Goal: Task Accomplishment & Management: Use online tool/utility

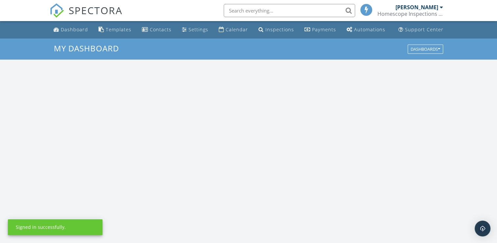
scroll to position [608, 508]
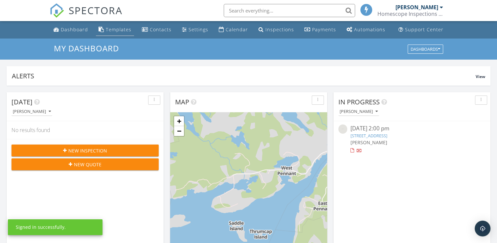
click at [121, 29] on div "Templates" at bounding box center [119, 29] width 26 height 6
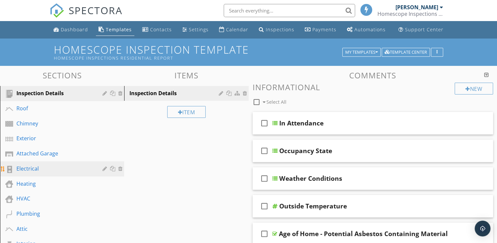
click at [54, 165] on div "Electrical" at bounding box center [54, 168] width 77 height 8
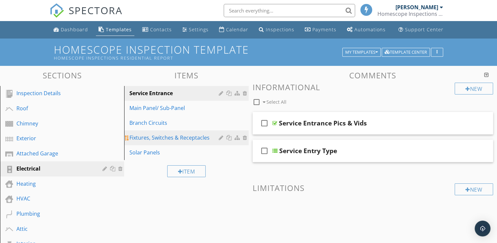
drag, startPoint x: 168, startPoint y: 137, endPoint x: 178, endPoint y: 138, distance: 9.9
click at [168, 137] on div "Fixtures, Switches & Receptacles" at bounding box center [175, 137] width 91 height 8
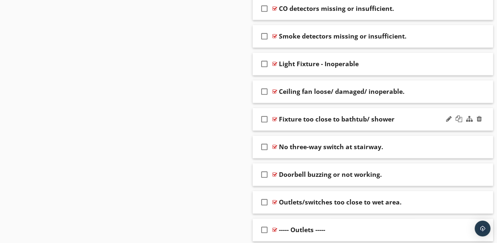
scroll to position [427, 0]
click at [410, 199] on div "Outlets/switches too close to wet area." at bounding box center [364, 202] width 171 height 8
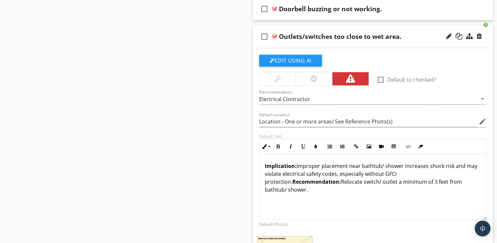
scroll to position [592, 0]
click at [334, 36] on div "Outlets/switches too close to wet area." at bounding box center [340, 37] width 123 height 8
click at [335, 36] on input "Outlets/switches too close to wet area." at bounding box center [364, 37] width 171 height 11
click at [326, 36] on input "Outlets/switches too close to wet area." at bounding box center [364, 37] width 171 height 11
type input "Location - One or more areas/ See Reference Photo(s)"
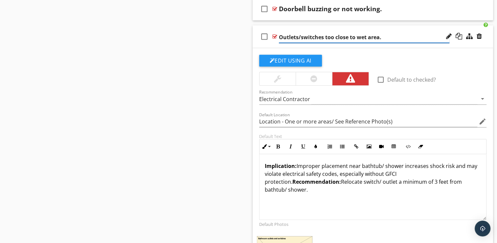
type input "Outlets/switches oo close to wet area."
type input "Location - One or more areas/ See Reference Photo(s)"
type input "Outlets/switches o close to wet area."
type input "Location - One or more areas/ See Reference Photo(s)"
type input "Outlets/switches close to wet area."
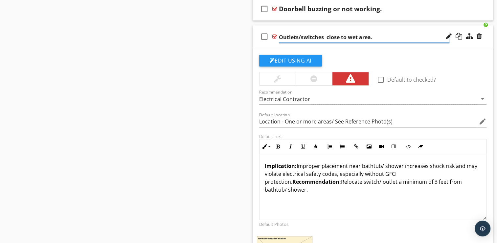
type input "Location - One or more areas/ See Reference Photo(s)"
type input "Outlets/switches close to wet area."
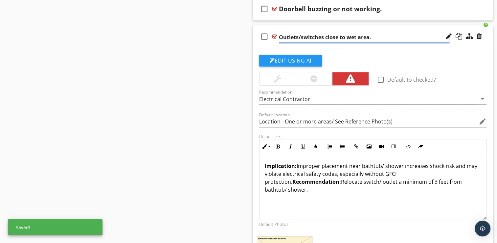
click at [348, 36] on input "Outlets/switches close to wet area." at bounding box center [364, 37] width 171 height 11
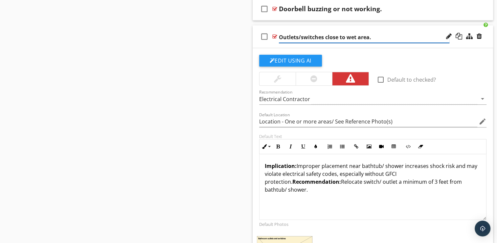
type input "Location - One or more areas/ See Reference Photo(s)"
type input "Outlets/switches close to et area."
type input "Location - One or more areas/ See Reference Photo(s)"
type input "Outlets/switches close to t area."
type input "Location - One or more areas/ See Reference Photo(s)"
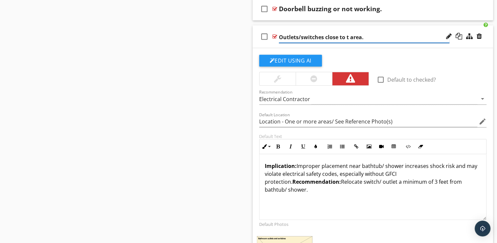
type input "Outlets/switches close to area."
type input "Location - One or more areas/ See Reference Photo(s)"
type input "Outlets/switches close to area."
type input "Location - One or more areas/ See Reference Photo(s)"
type input "Outlets/switches close to rea."
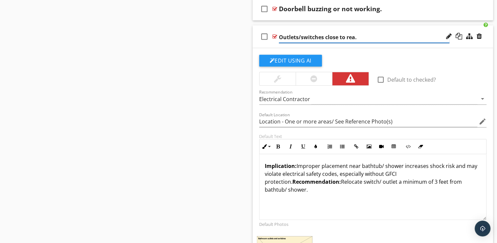
type input "Location - One or more areas/ See Reference Photo(s)"
type input "Outlets/switches close to ea."
type input "Location - One or more areas/ See Reference Photo(s)"
type input "Outlets/switches close to a."
type input "Location - One or more areas/ See Reference Photo(s)"
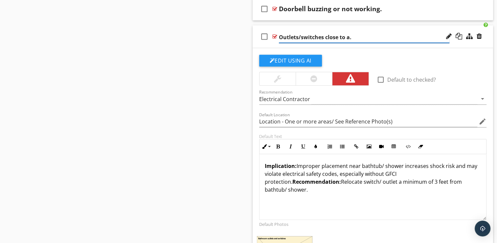
type input "Outlets/switches close to ."
type input "Location - One or more areas/ See Reference Photo(s)"
type input "Outlets/switches close to"
type input "Location - One or more areas/ See Reference Photo(s)"
type input "Outlets/switches close to b"
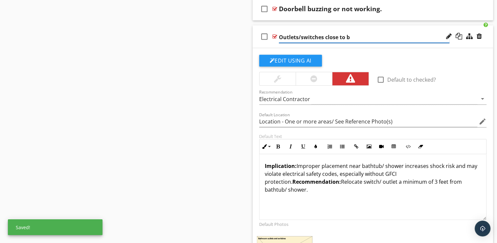
type input "Location - One or more areas/ See Reference Photo(s)"
type input "Outlets/switches close to ba"
type input "Location - One or more areas/ See Reference Photo(s)"
type input "Outlets/switches close to bat"
type input "Location - One or more areas/ See Reference Photo(s)"
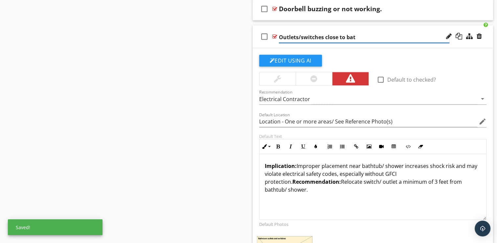
type input "Outlets/switches close to bath"
type input "Location - One or more areas/ See Reference Photo(s)"
type input "Outlets/switches close to bath/"
type input "Location - One or more areas/ See Reference Photo(s)"
type input "Outlets/switches close to bath/"
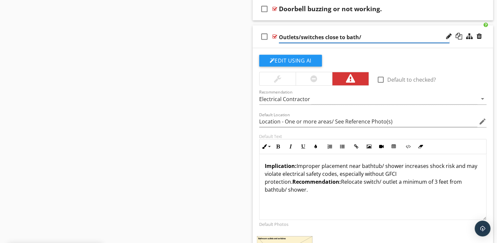
type input "Location - One or more areas/ See Reference Photo(s)"
type input "Outlets/switches close to bath/ s"
type input "Location - One or more areas/ See Reference Photo(s)"
type input "Outlets/switches close to bath/ sh"
type input "Location - One or more areas/ See Reference Photo(s)"
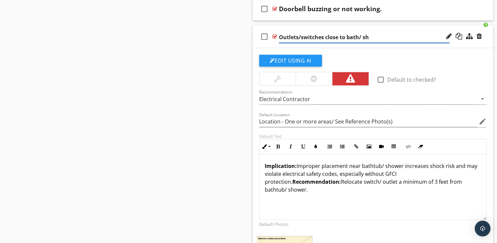
type input "Outlets/switches close to bath/ sho"
type input "Location - One or more areas/ See Reference Photo(s)"
type input "Outlets/switches close to bath/ show"
type input "Location - One or more areas/ See Reference Photo(s)"
type input "Outlets/switches close to bath/ showe"
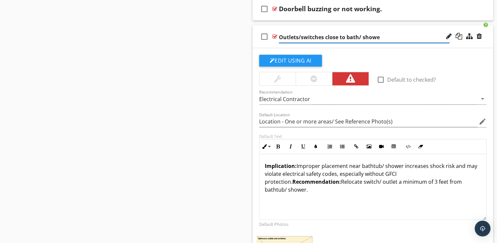
type input "Location - One or more areas/ See Reference Photo(s)"
type input "Outlets/switches close to bath/ shower"
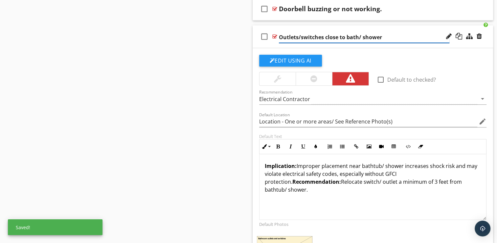
type input "Location - One or more areas/ See Reference Photo(s)"
type input "Outlets/switches close to bath/ shower."
click at [450, 55] on div "Edit Using AI" at bounding box center [373, 63] width 228 height 17
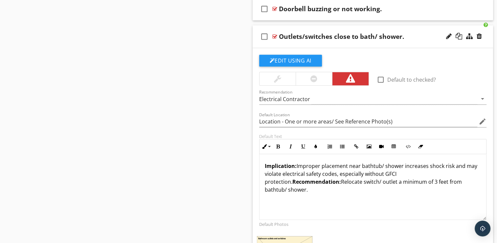
click at [424, 40] on div "check_box_outline_blank Outlets/switches close to bath/ shower." at bounding box center [373, 36] width 241 height 23
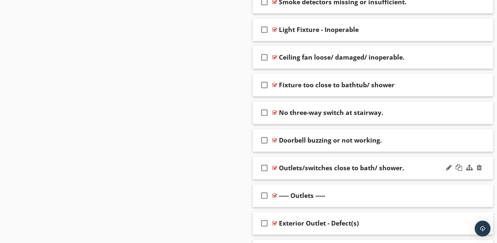
scroll to position [460, 0]
